Goal: Complete application form

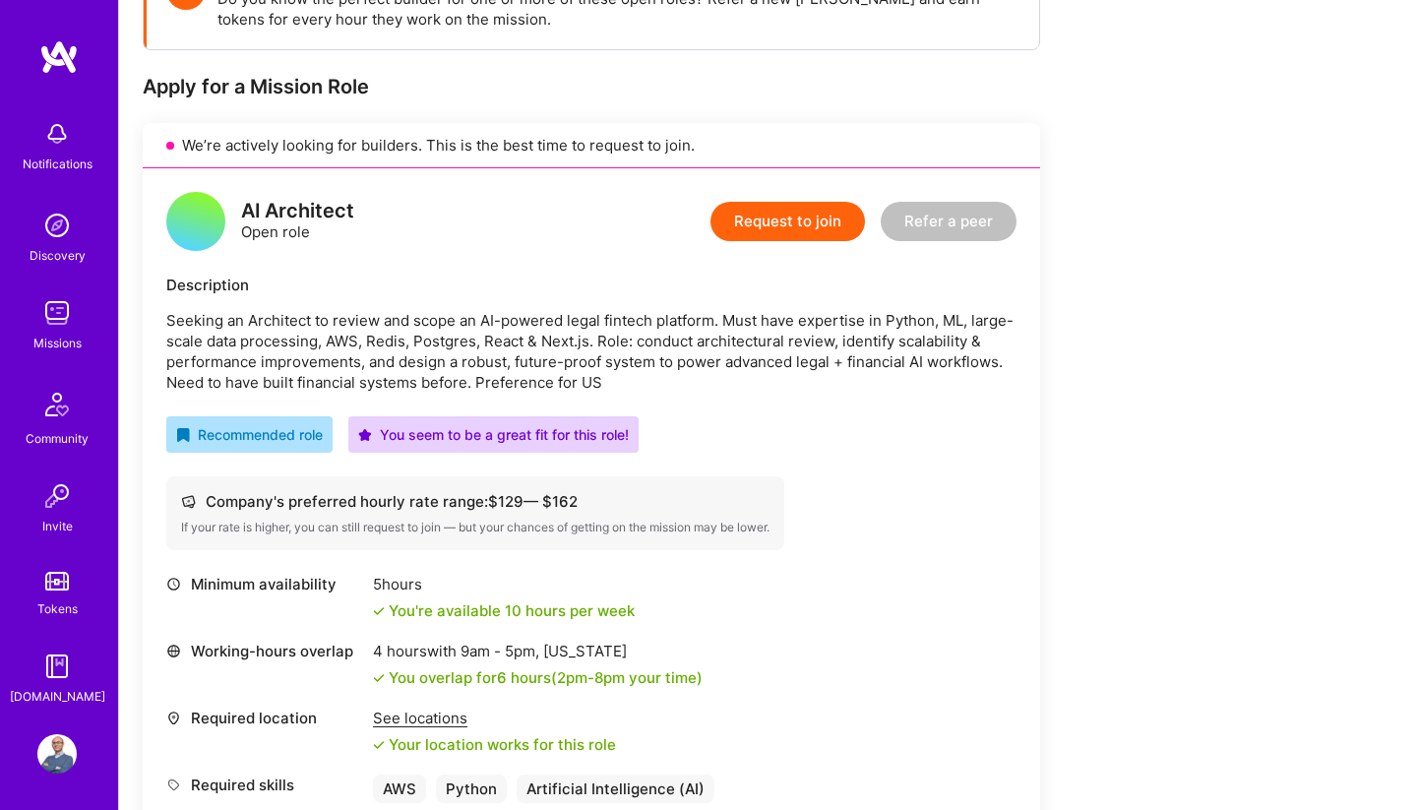
scroll to position [285, 0]
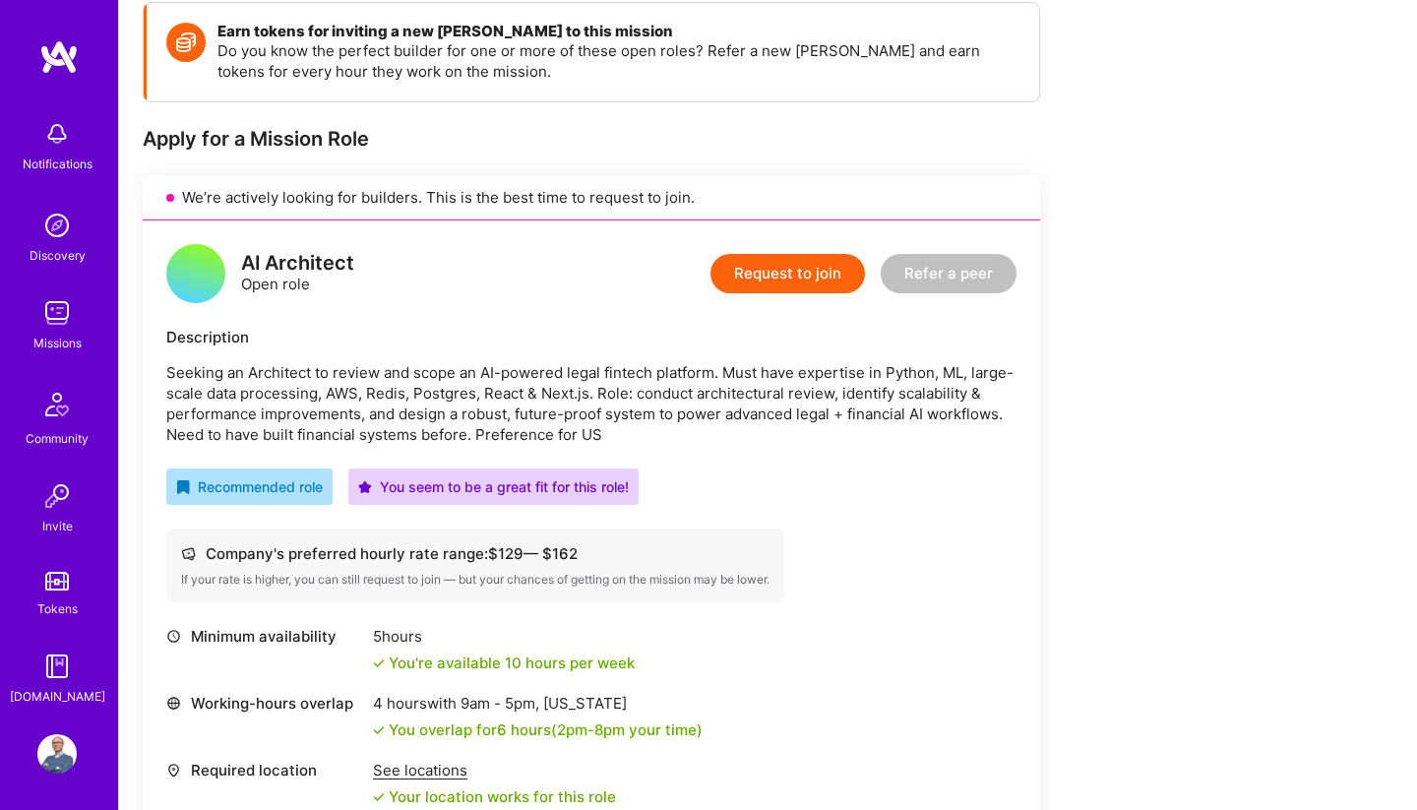
click at [787, 275] on button "Request to join" at bounding box center [787, 273] width 154 height 39
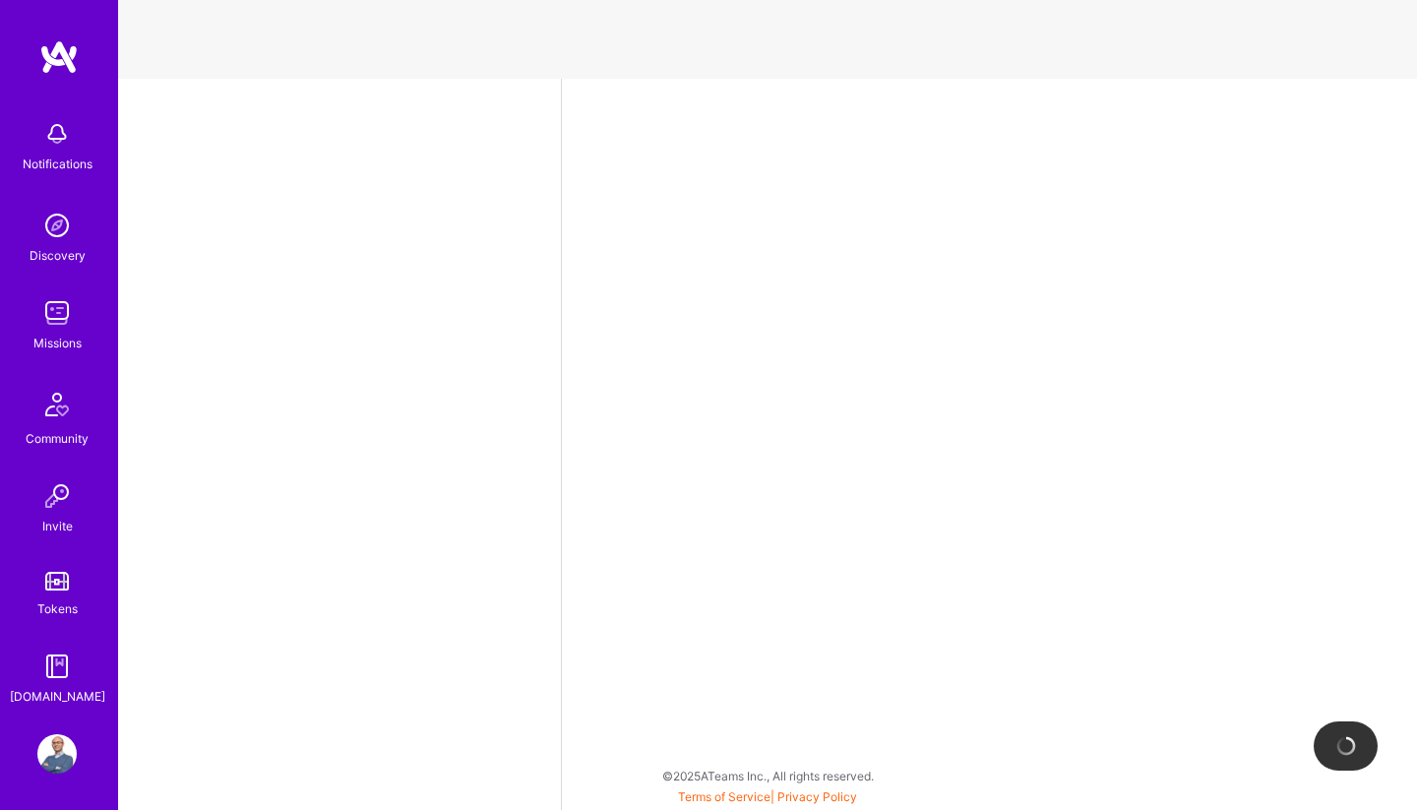
select select "PT"
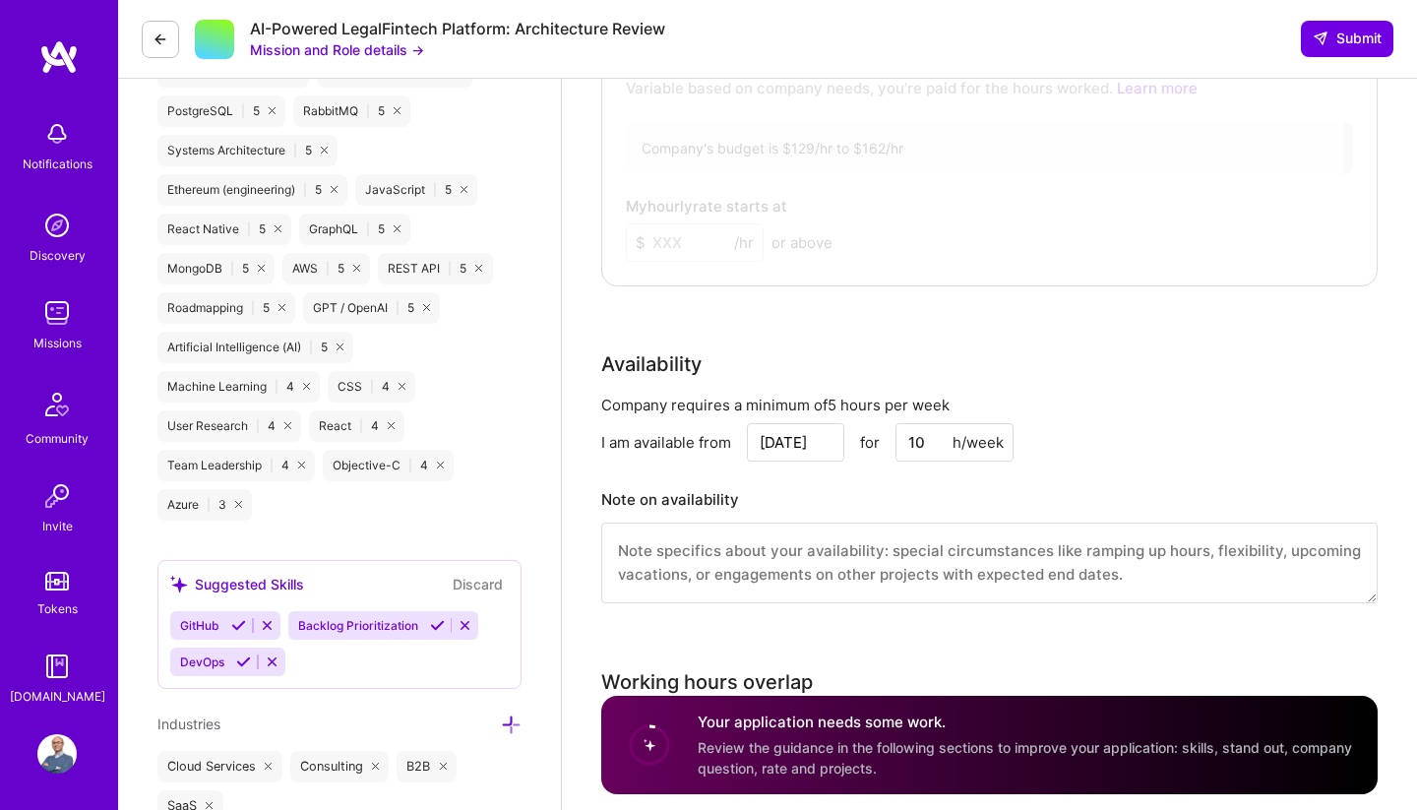
scroll to position [1515, 0]
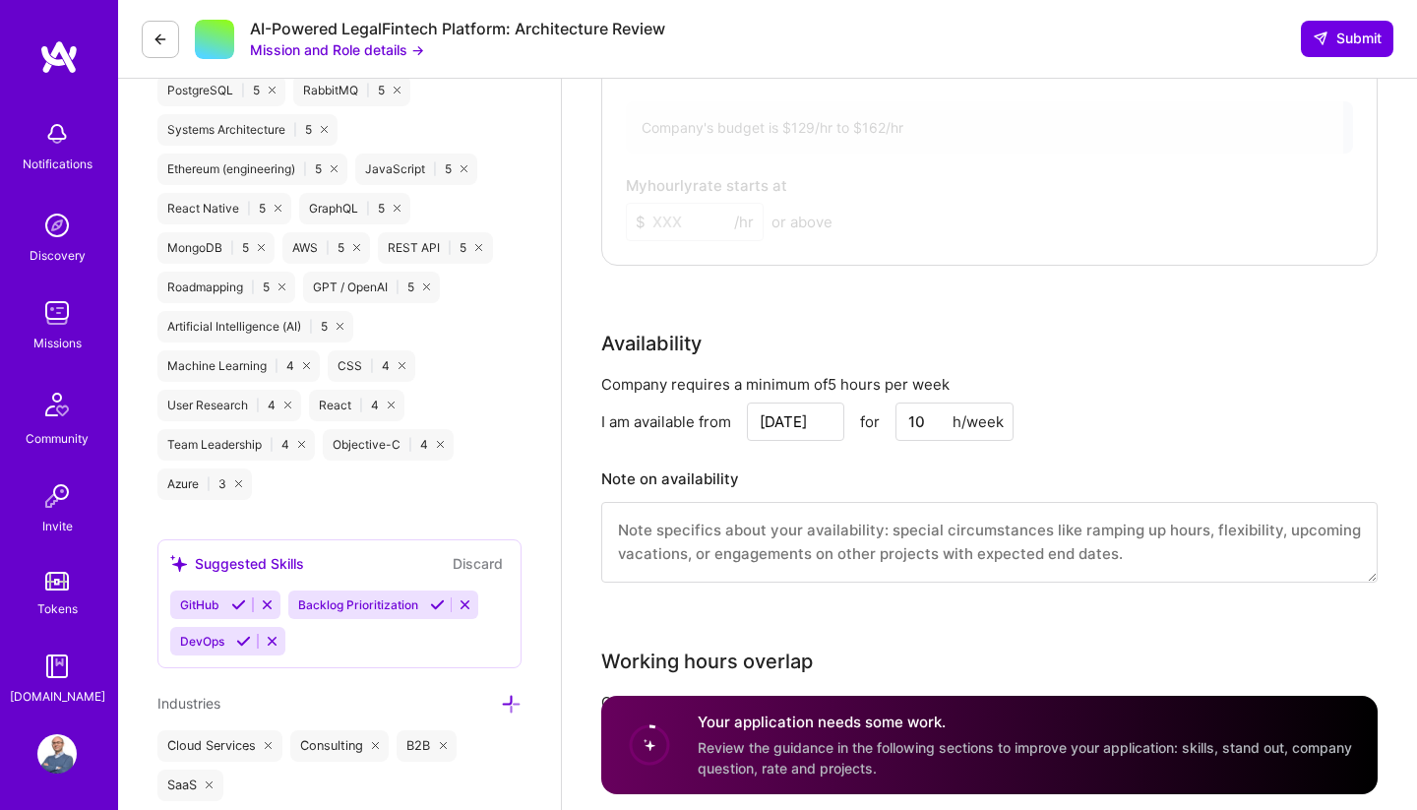
click at [920, 420] on input "10" at bounding box center [954, 421] width 118 height 38
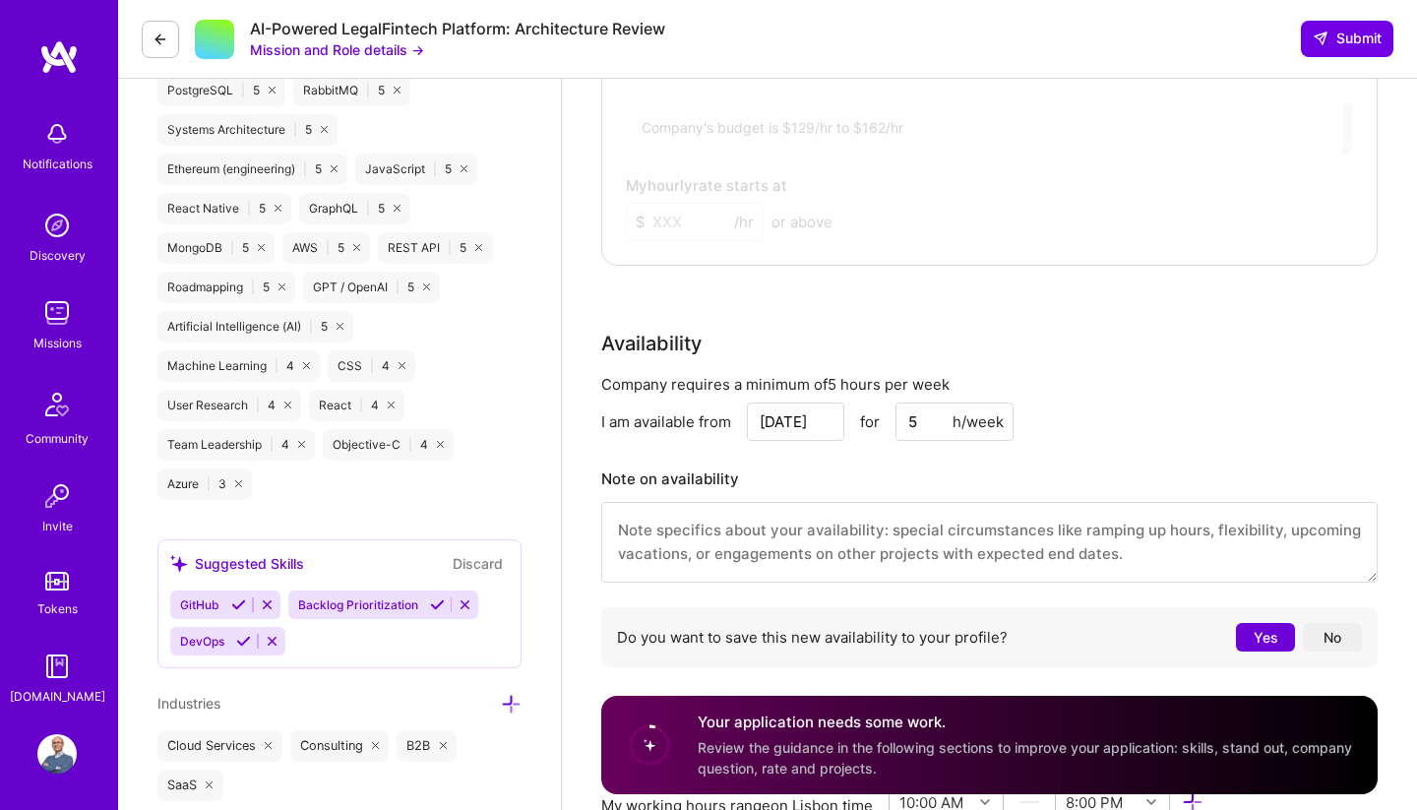
click at [1160, 421] on div "I am available from [DATE] for 5 h/week" at bounding box center [989, 421] width 776 height 38
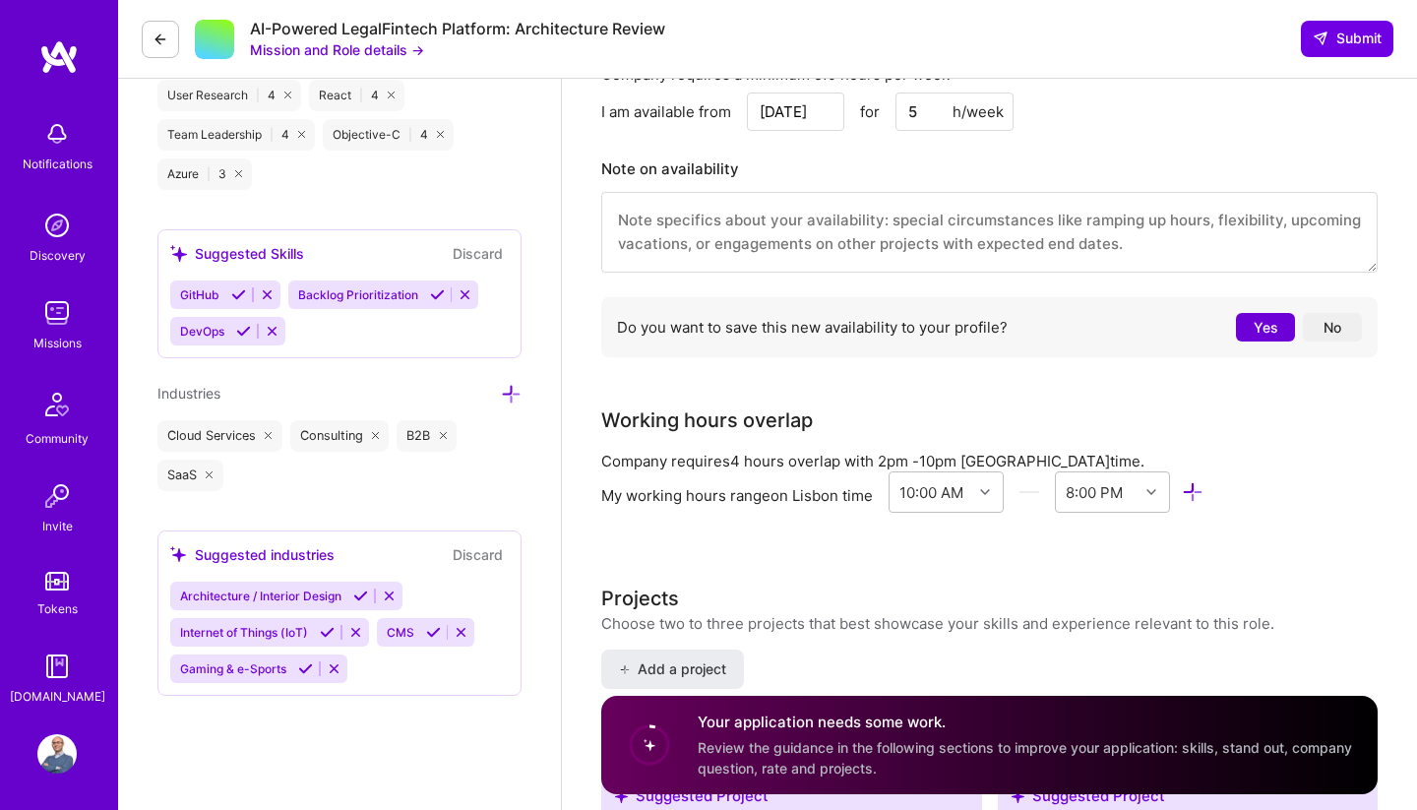
scroll to position [1728, 0]
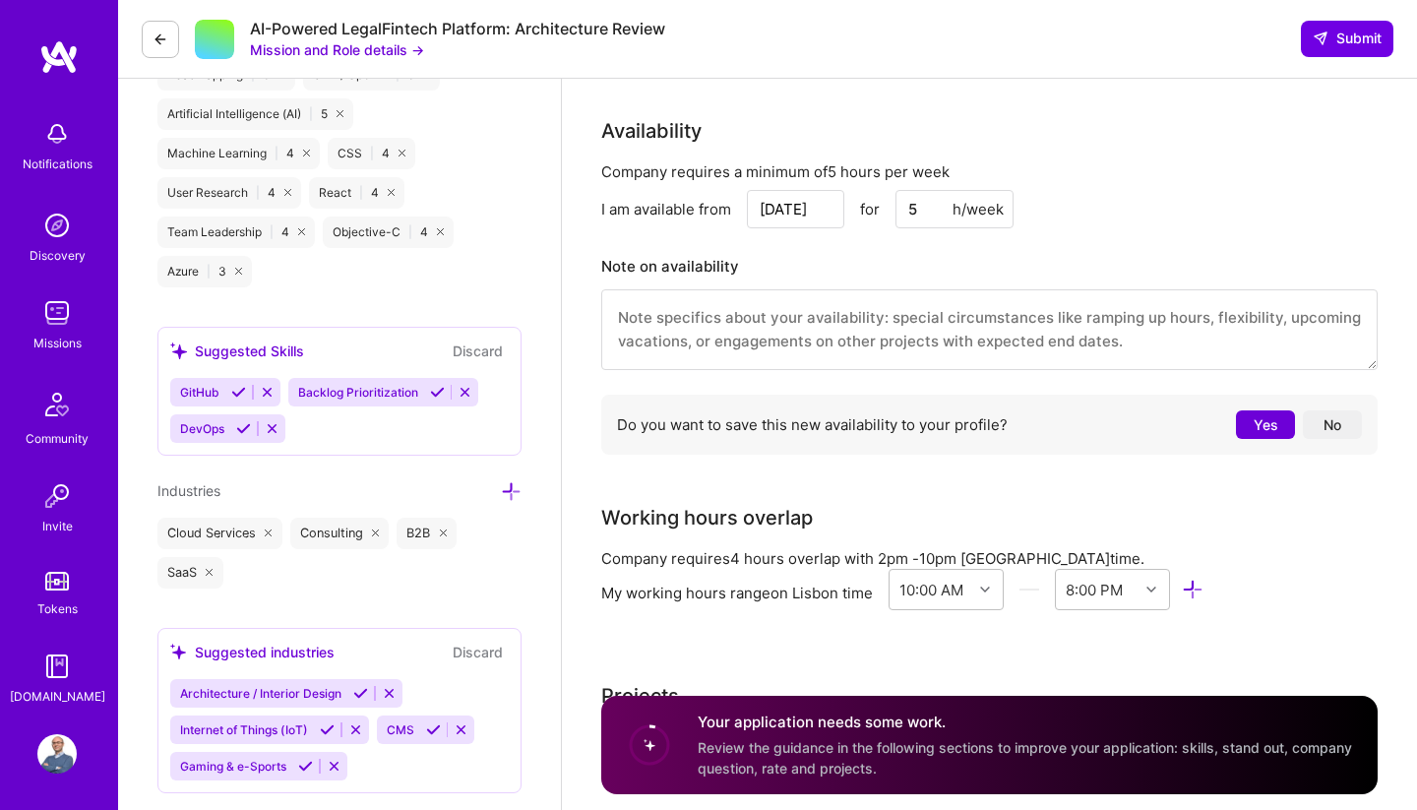
click at [918, 211] on input "5" at bounding box center [954, 209] width 118 height 38
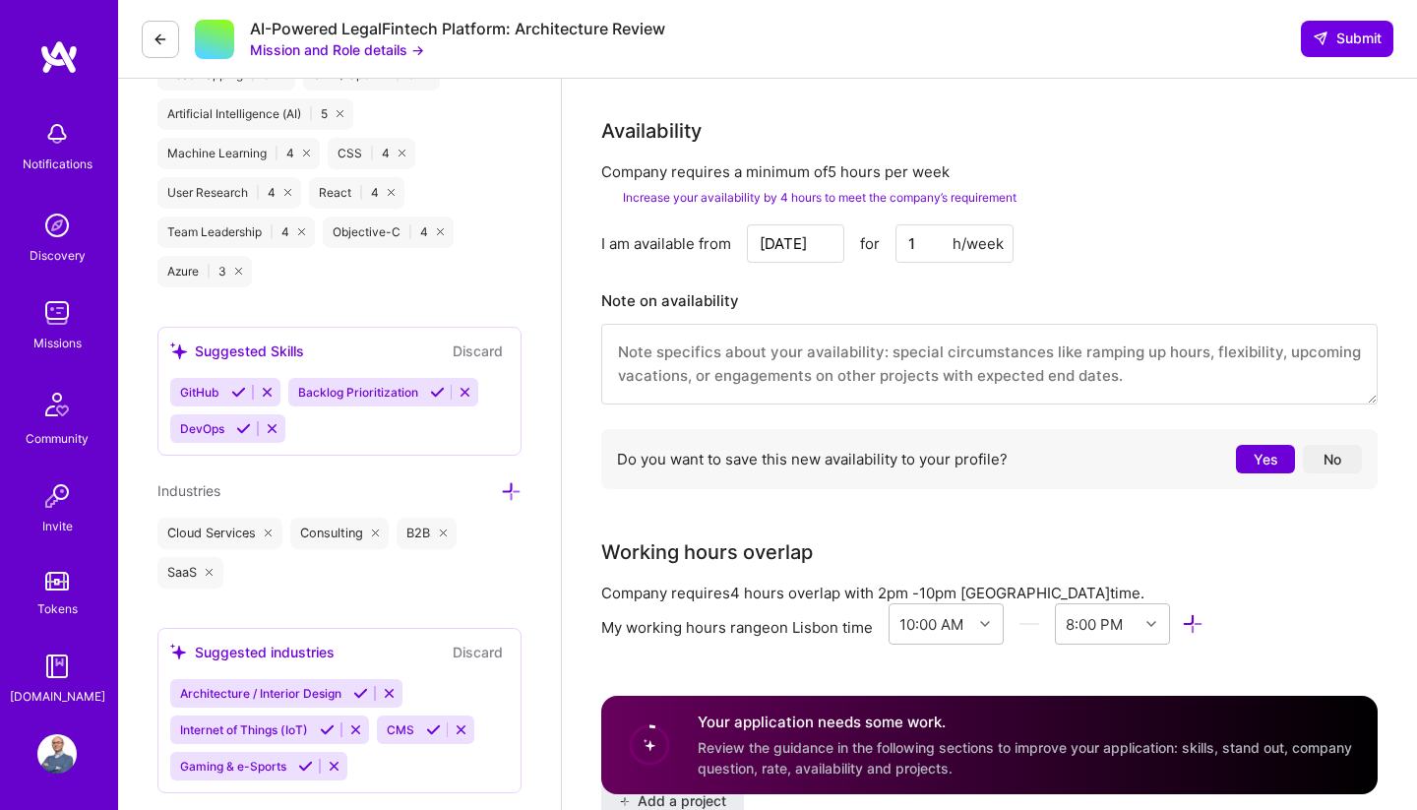
type input "10"
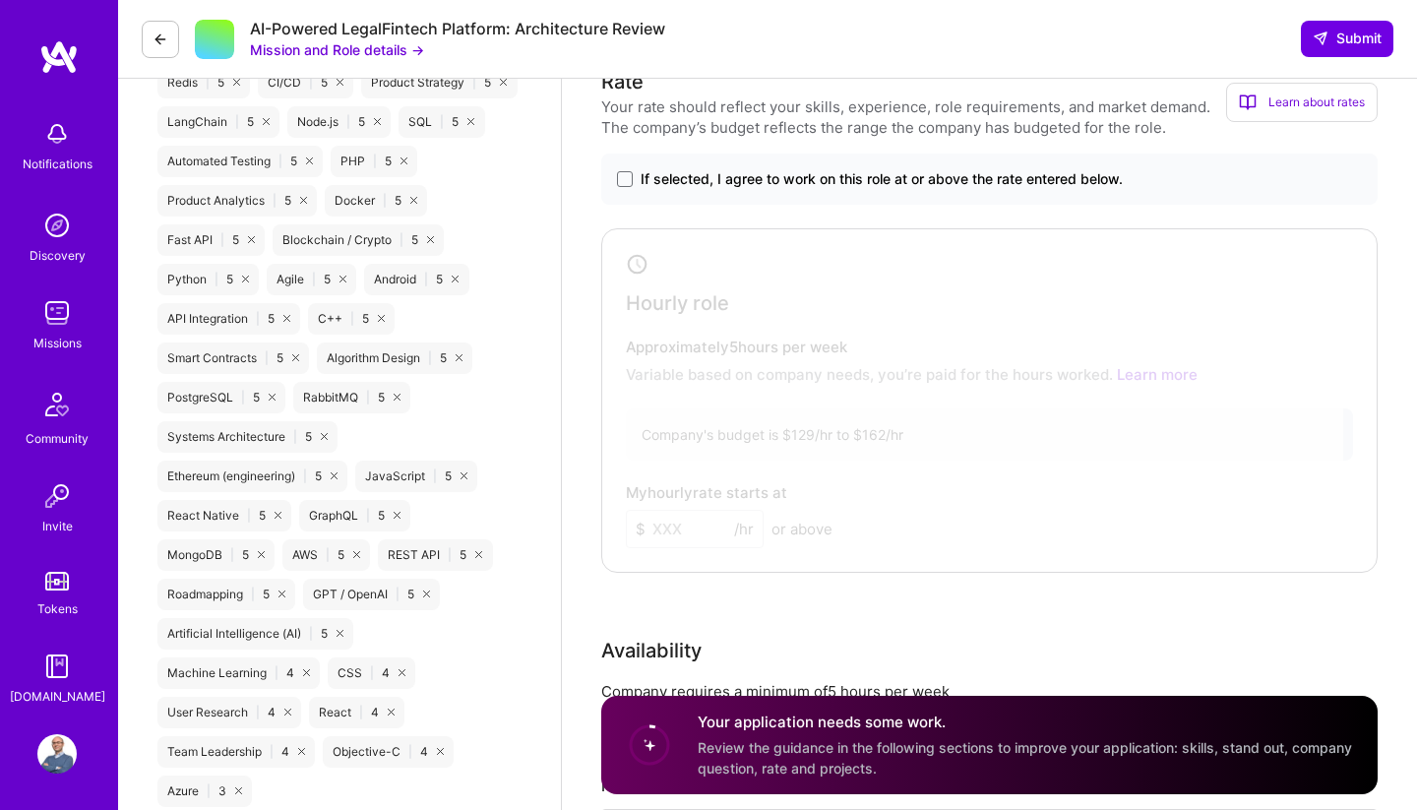
scroll to position [1197, 1]
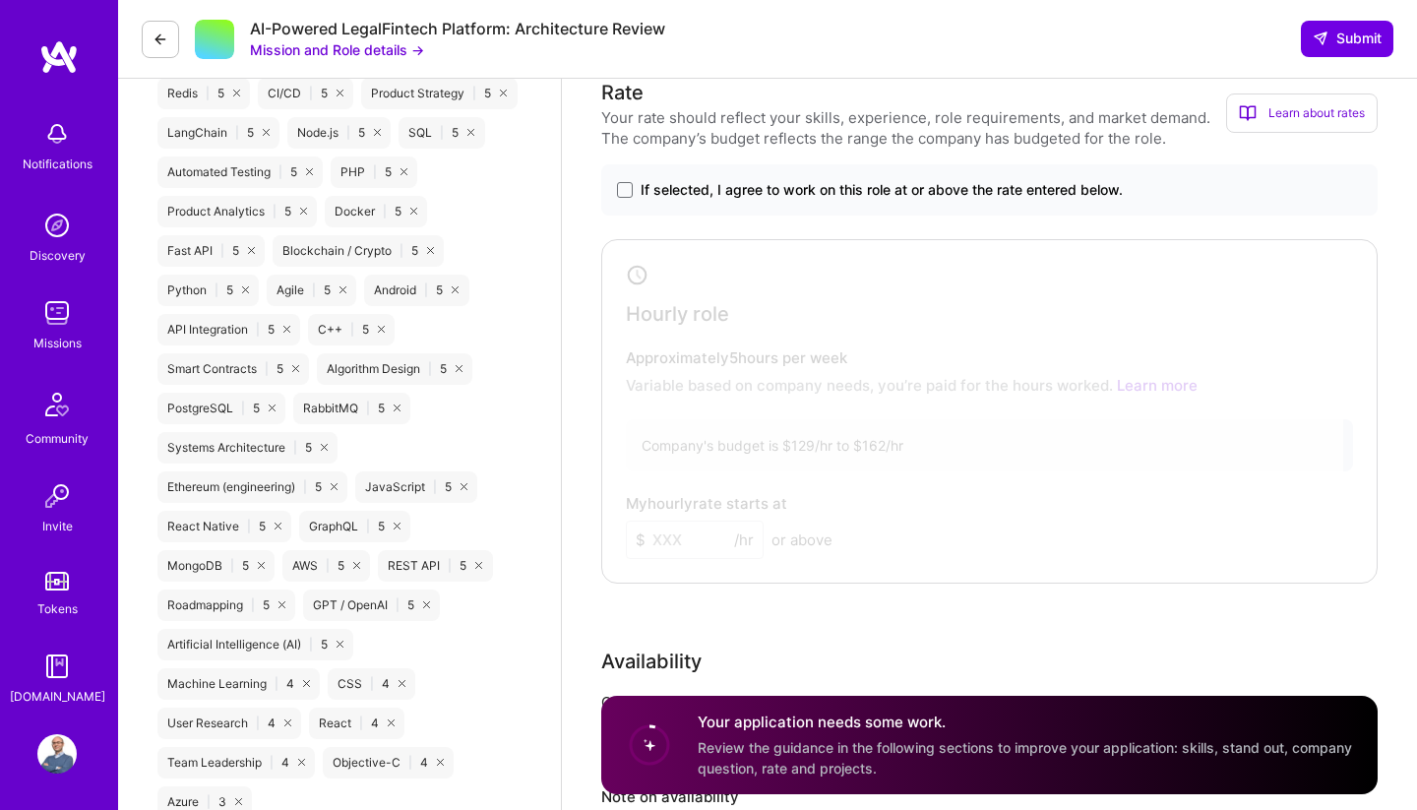
click at [1003, 327] on div at bounding box center [975, 407] width 736 height 325
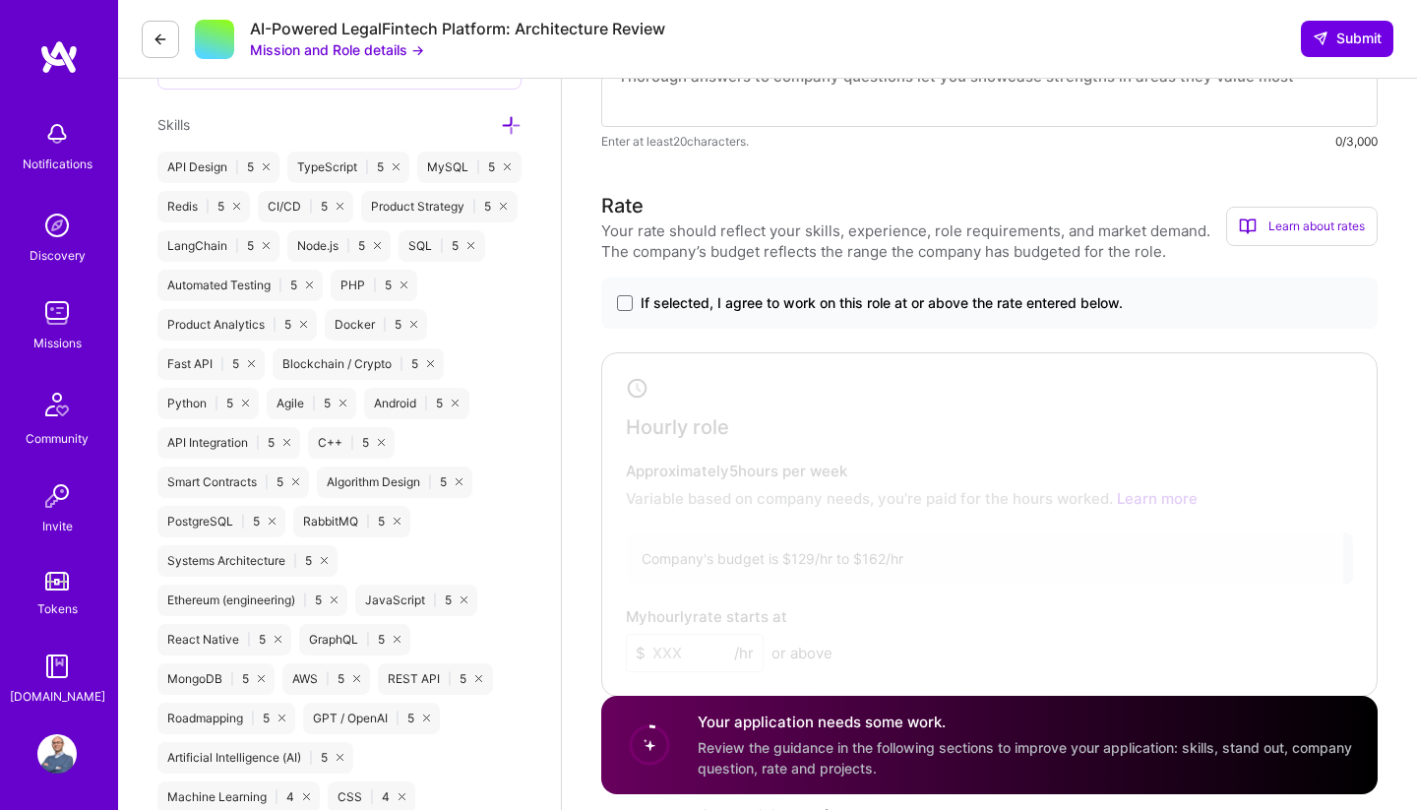
scroll to position [1089, 0]
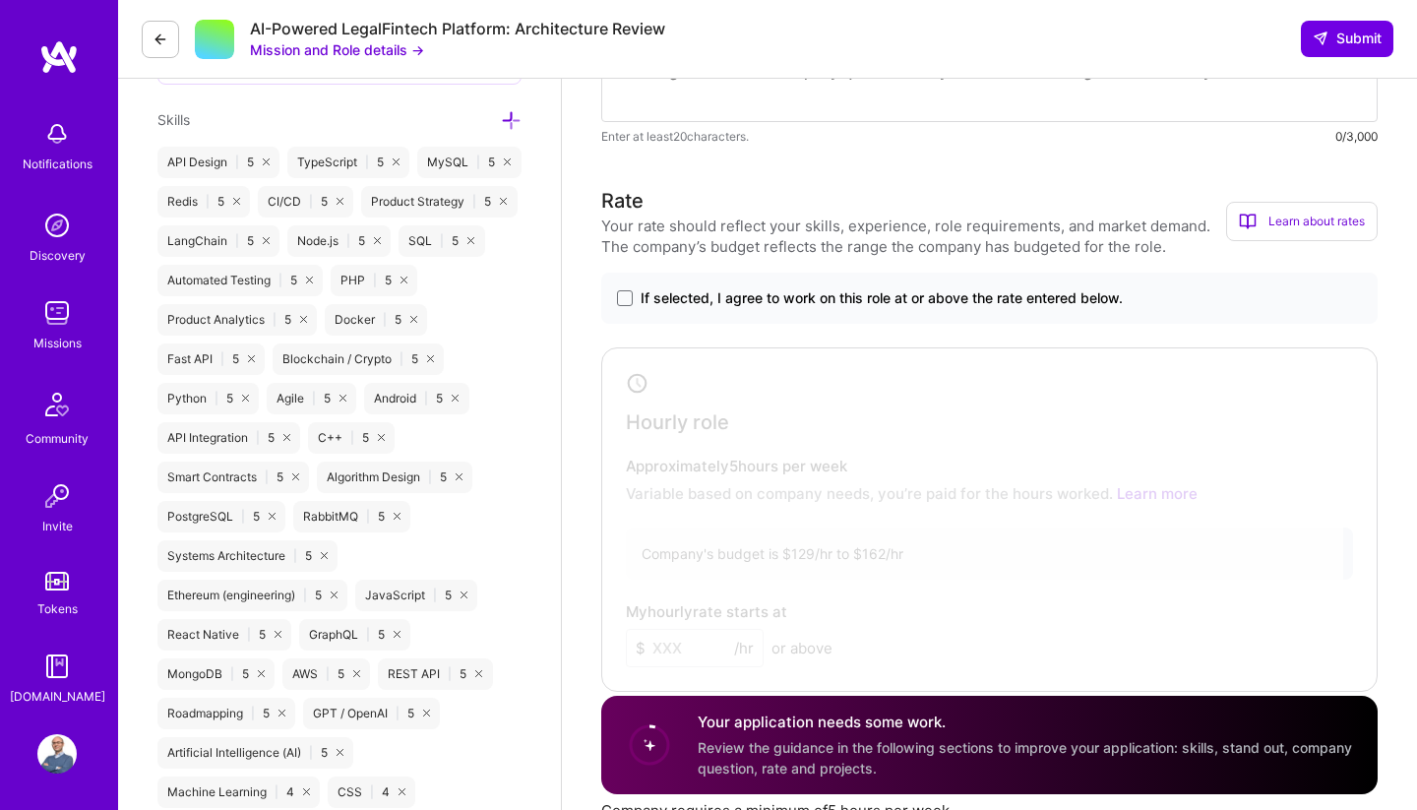
click at [657, 293] on span "If selected, I agree to work on this role at or above the rate entered below." at bounding box center [881, 298] width 482 height 20
click at [0, 0] on input "If selected, I agree to work on this role at or above the rate entered below." at bounding box center [0, 0] width 0 height 0
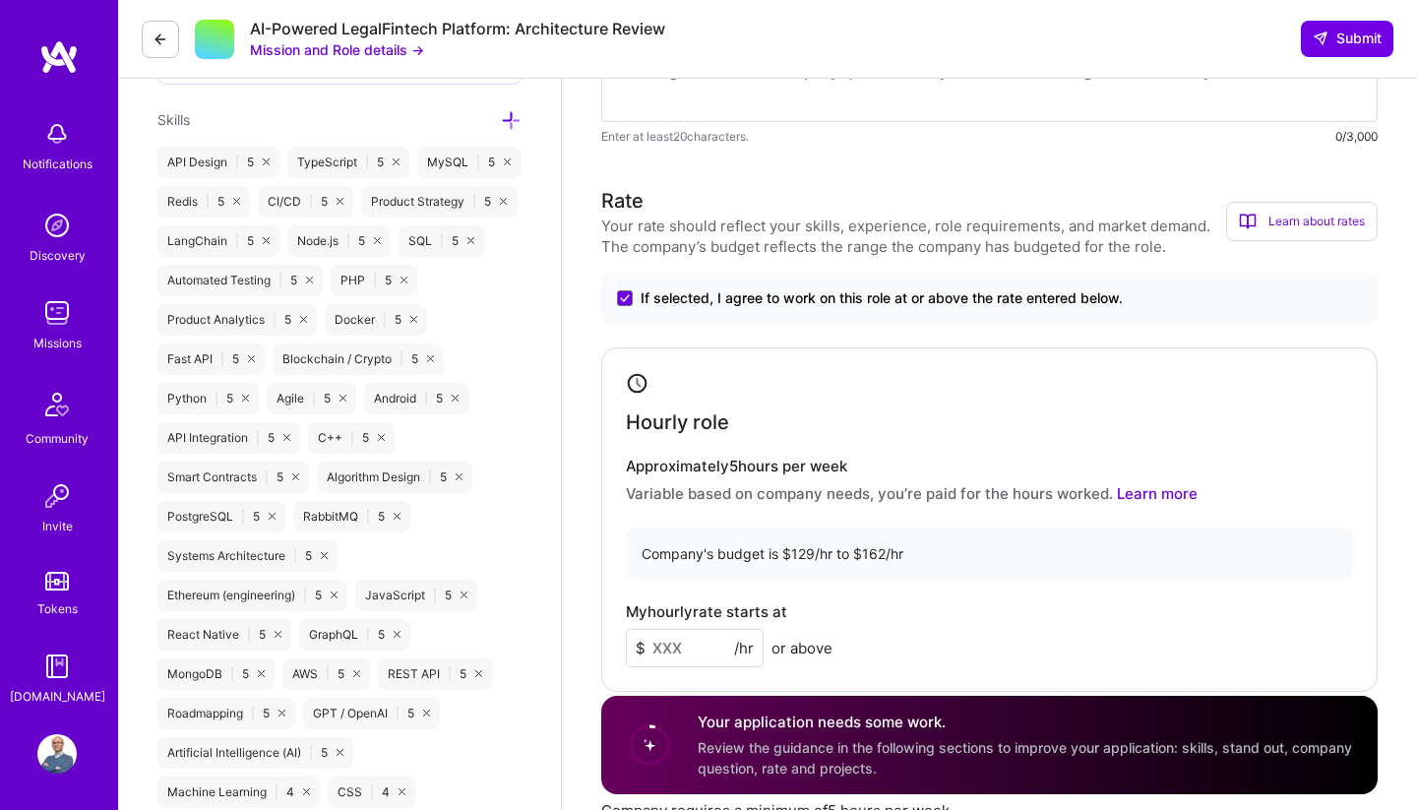
click at [684, 638] on input at bounding box center [695, 648] width 138 height 38
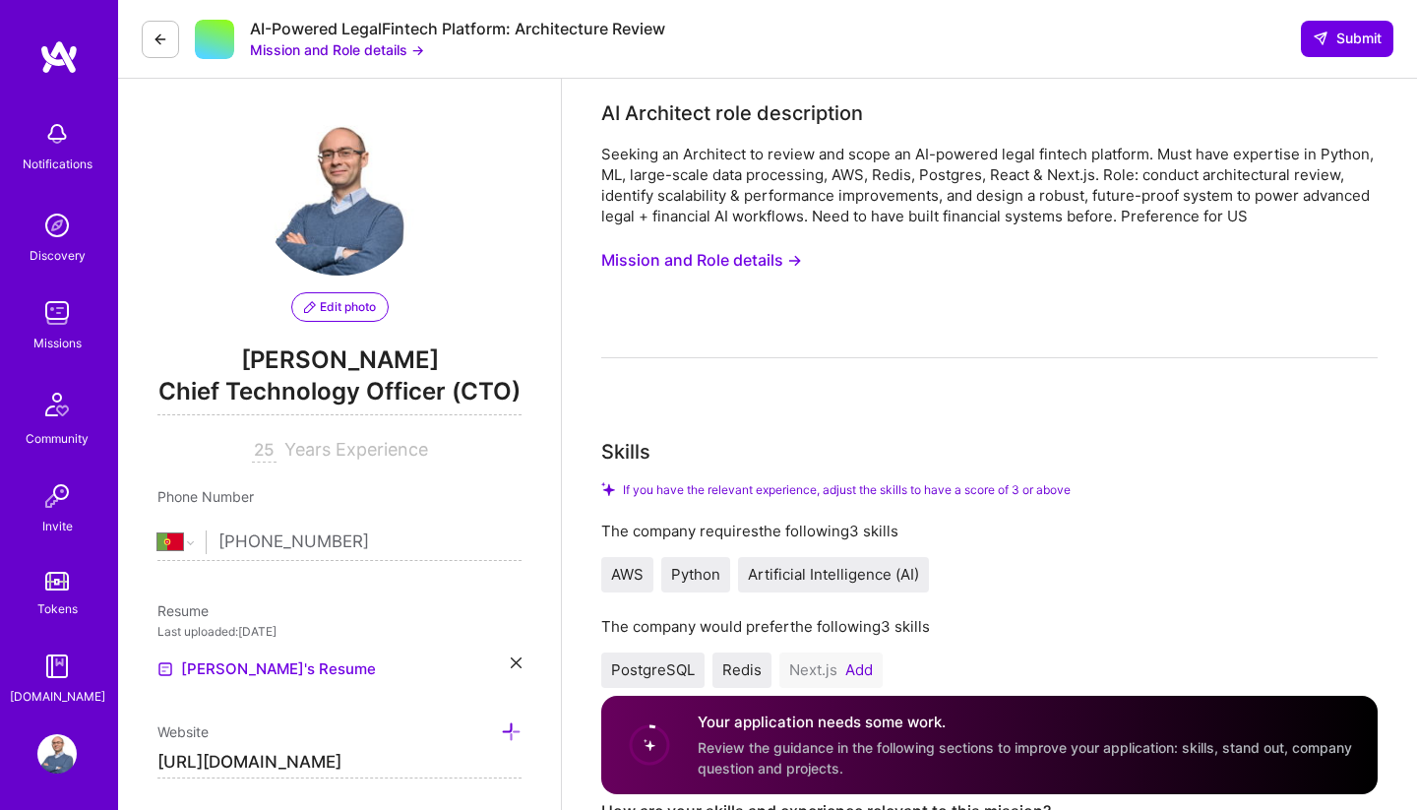
scroll to position [0, 0]
type input "145"
click at [702, 262] on button "Mission and Role details →" at bounding box center [701, 260] width 201 height 36
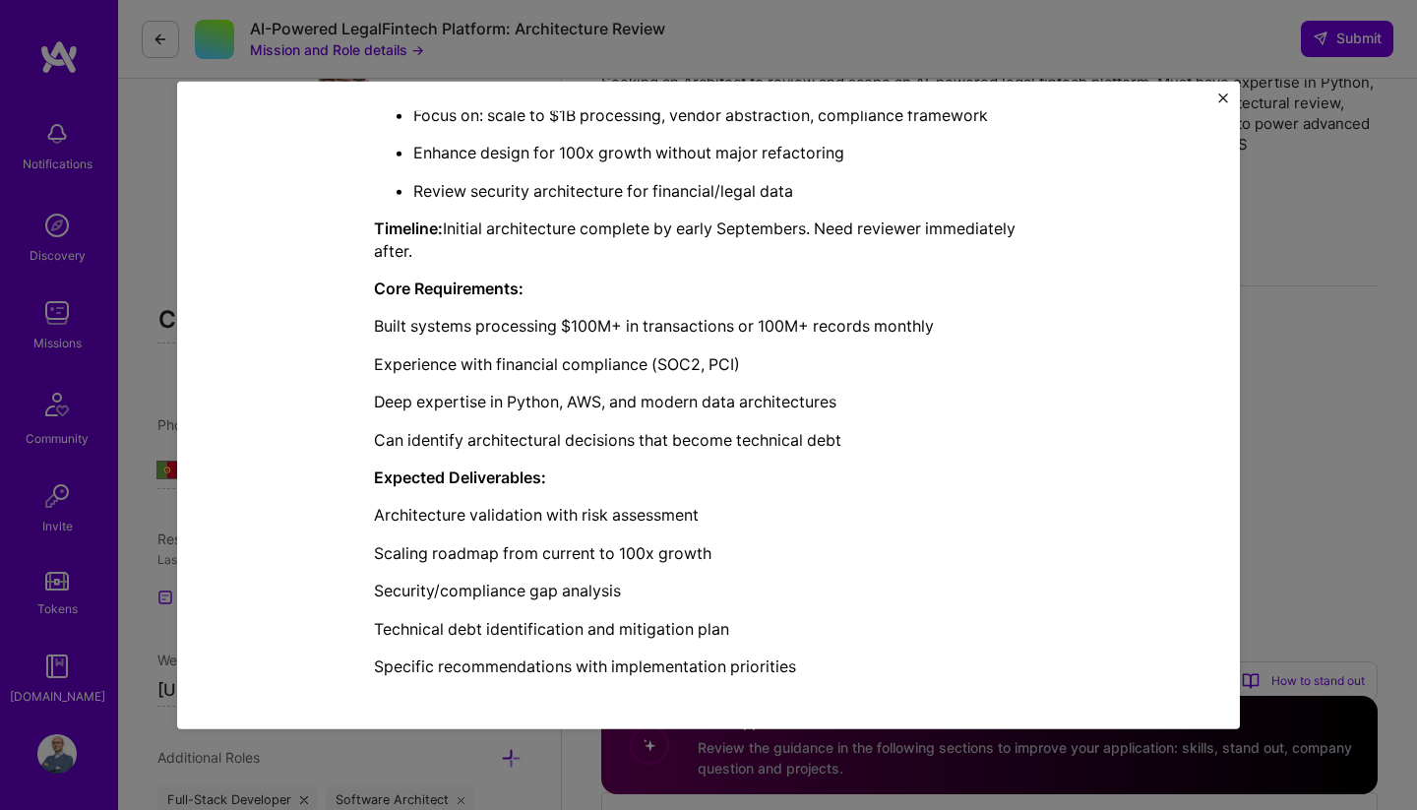
scroll to position [794, 0]
click at [1351, 243] on div "Mission Description and Role Details AI Architect role description Seeking an A…" at bounding box center [708, 405] width 1417 height 810
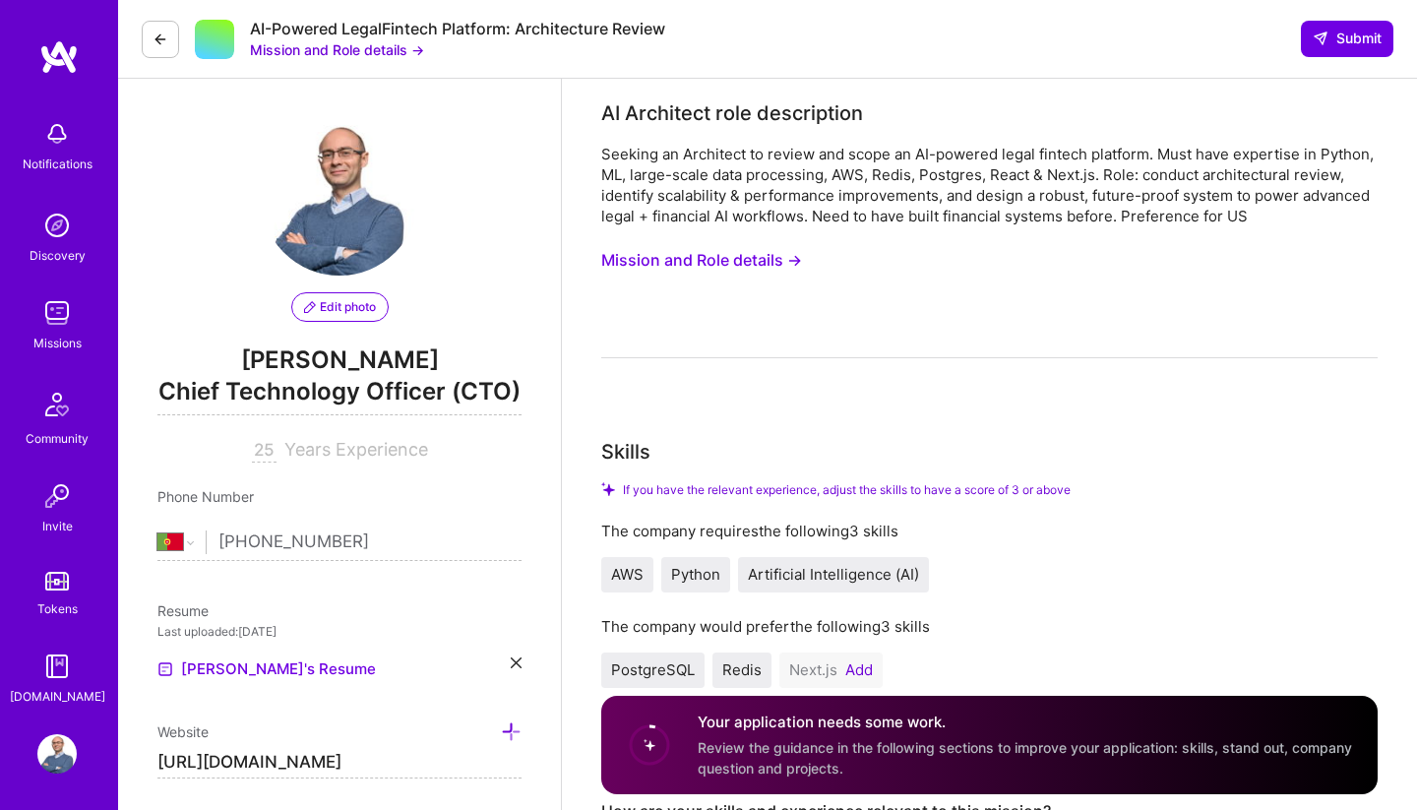
scroll to position [0, 0]
click at [724, 254] on button "Mission and Role details →" at bounding box center [701, 260] width 201 height 36
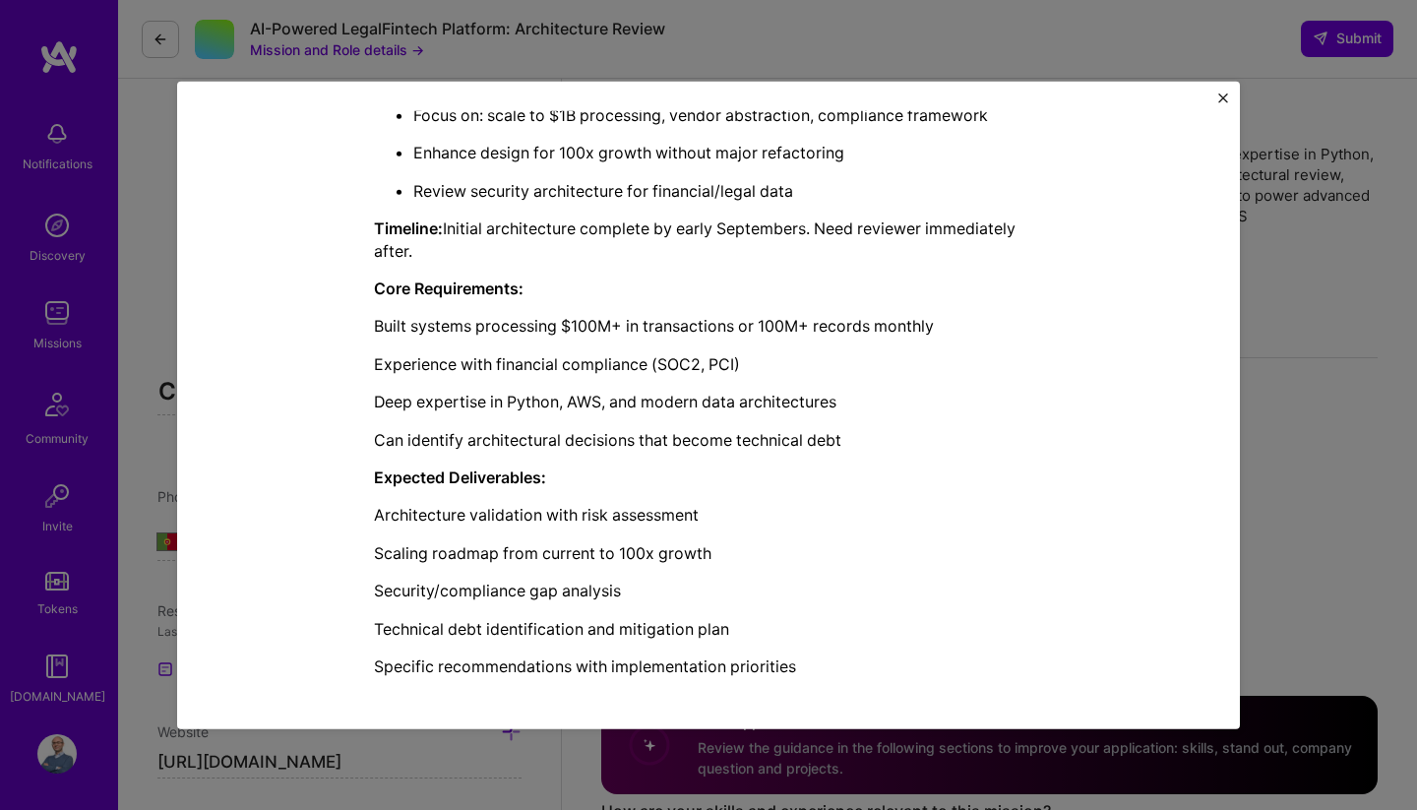
scroll to position [794, 0]
